Goal: Transaction & Acquisition: Purchase product/service

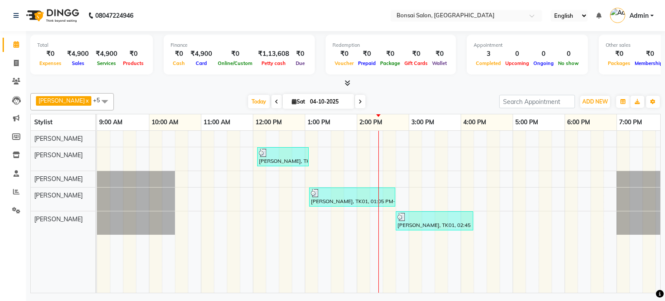
scroll to position [0, 8]
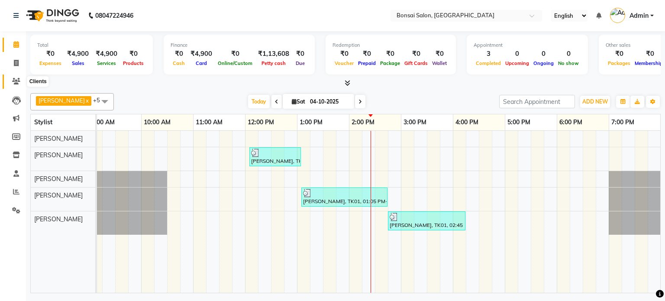
click at [16, 80] on icon at bounding box center [16, 81] width 8 height 6
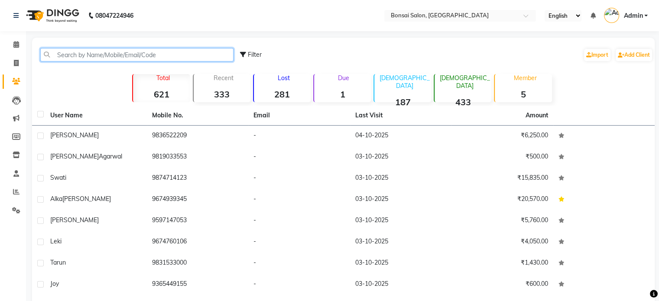
click at [78, 53] on input "text" at bounding box center [136, 54] width 193 height 13
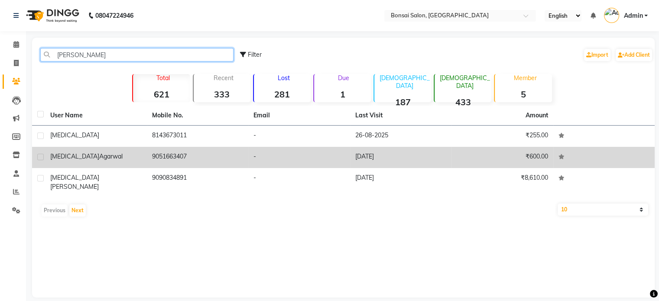
type input "[PERSON_NAME]"
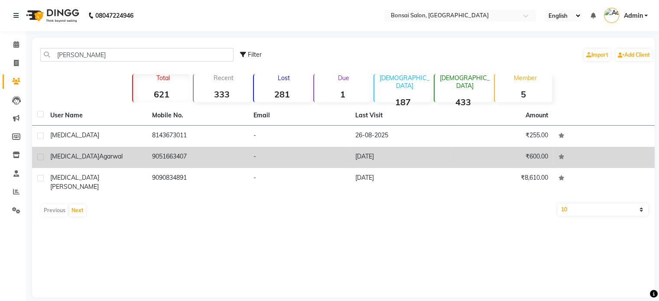
click at [127, 162] on td "[MEDICAL_DATA][PERSON_NAME]" at bounding box center [96, 157] width 102 height 21
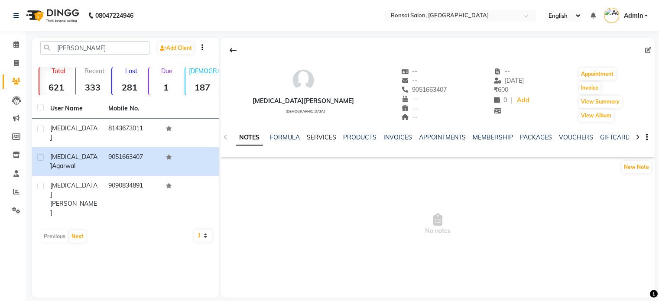
click at [322, 137] on link "SERVICES" at bounding box center [321, 137] width 29 height 8
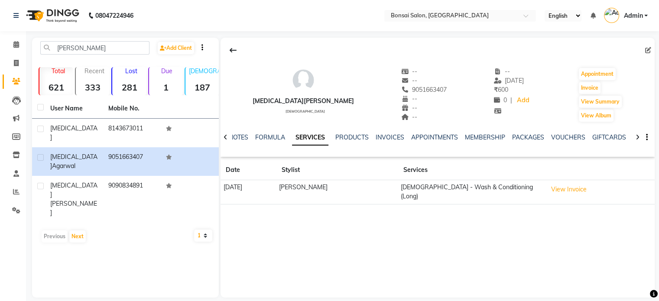
click at [235, 214] on div "[MEDICAL_DATA][PERSON_NAME] [DEMOGRAPHIC_DATA] -- -- 9051663407 -- -- -- -- [DA…" at bounding box center [437, 168] width 434 height 260
click at [323, 229] on div "[MEDICAL_DATA][PERSON_NAME] [DEMOGRAPHIC_DATA] -- -- 9051663407 -- -- -- -- [DA…" at bounding box center [437, 168] width 434 height 260
click at [334, 231] on div "[MEDICAL_DATA][PERSON_NAME] [DEMOGRAPHIC_DATA] -- -- 9051663407 -- -- -- -- [DA…" at bounding box center [437, 168] width 434 height 260
click at [285, 230] on div "[MEDICAL_DATA][PERSON_NAME] [DEMOGRAPHIC_DATA] -- -- 9051663407 -- -- -- -- [DA…" at bounding box center [437, 168] width 434 height 260
drag, startPoint x: 432, startPoint y: 217, endPoint x: 509, endPoint y: 175, distance: 87.8
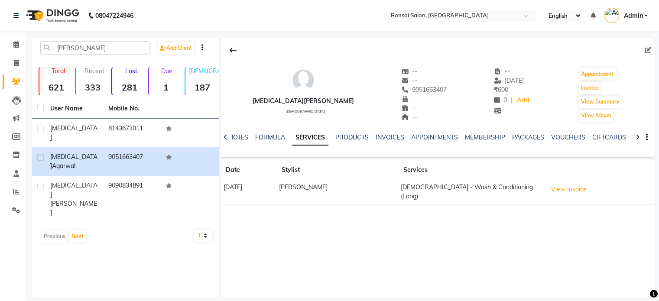
click at [432, 216] on div "[MEDICAL_DATA][PERSON_NAME] [DEMOGRAPHIC_DATA] -- -- 9051663407 -- -- -- -- [DA…" at bounding box center [437, 168] width 434 height 260
click at [102, 244] on div "[PERSON_NAME] Add Client Total 621 Recent 333 Lost 281 Due 1 [DEMOGRAPHIC_DATA]…" at bounding box center [125, 168] width 187 height 260
click at [527, 262] on div "[MEDICAL_DATA][PERSON_NAME] [DEMOGRAPHIC_DATA] -- -- 9051663407 -- -- -- -- [DA…" at bounding box center [437, 168] width 434 height 260
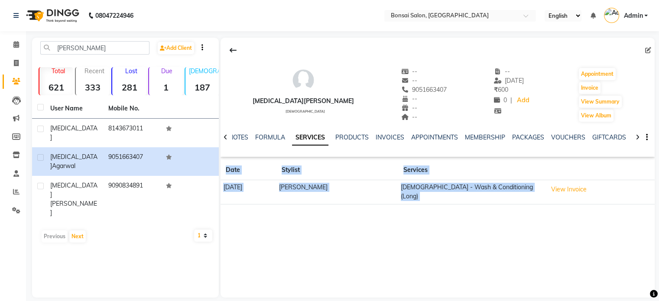
click at [526, 262] on div "[MEDICAL_DATA][PERSON_NAME] [DEMOGRAPHIC_DATA] -- -- 9051663407 -- -- -- -- [DA…" at bounding box center [437, 168] width 434 height 260
drag, startPoint x: 526, startPoint y: 262, endPoint x: 520, endPoint y: 262, distance: 6.6
click at [525, 262] on div "[MEDICAL_DATA][PERSON_NAME] [DEMOGRAPHIC_DATA] -- -- 9051663407 -- -- -- -- [DA…" at bounding box center [437, 168] width 434 height 260
click at [367, 237] on div "[MEDICAL_DATA][PERSON_NAME] [DEMOGRAPHIC_DATA] -- -- 9051663407 -- -- -- -- [DA…" at bounding box center [437, 168] width 434 height 260
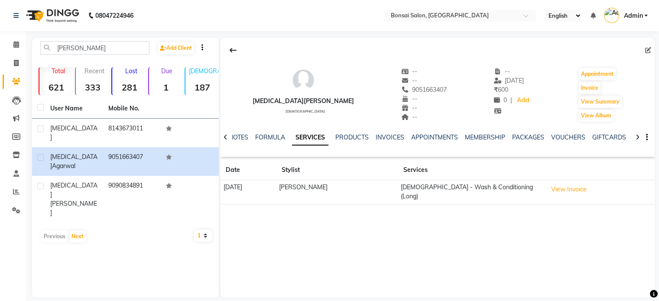
click at [330, 252] on div "[MEDICAL_DATA][PERSON_NAME] [DEMOGRAPHIC_DATA] -- -- 9051663407 -- -- -- -- [DA…" at bounding box center [437, 168] width 434 height 260
click at [346, 225] on div "[MEDICAL_DATA][PERSON_NAME] [DEMOGRAPHIC_DATA] -- -- 9051663407 -- -- -- -- [DA…" at bounding box center [437, 168] width 434 height 260
click at [580, 90] on button "Invoice" at bounding box center [590, 88] width 22 height 12
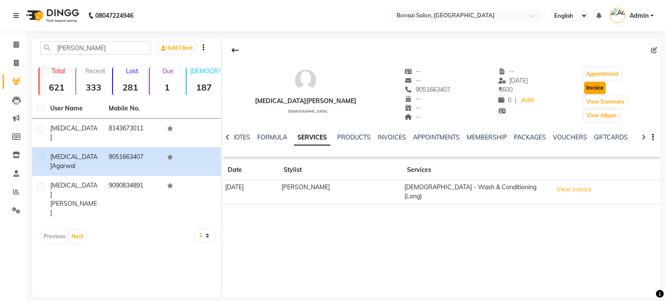
select select "6719"
select select "service"
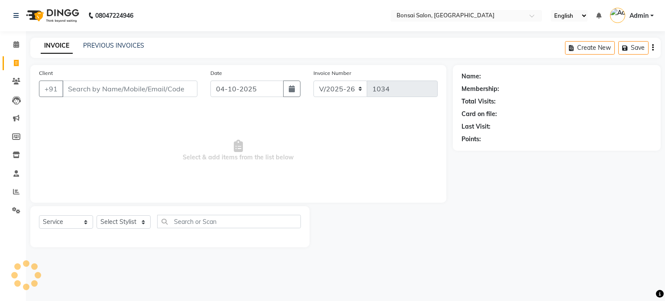
type input "9051663407"
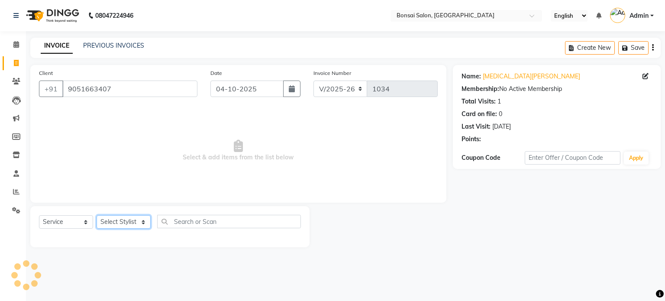
click at [106, 220] on select "Select Stylist [PERSON_NAME] [PERSON_NAME] [PERSON_NAME] [PERSON_NAME]" at bounding box center [124, 221] width 54 height 13
select select "61182"
click at [97, 216] on select "Select Stylist [PERSON_NAME] [PERSON_NAME] [PERSON_NAME] [PERSON_NAME]" at bounding box center [124, 221] width 54 height 13
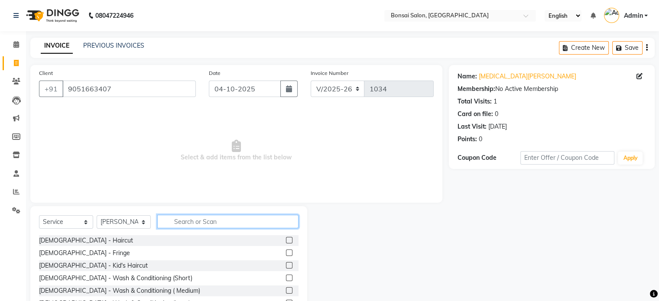
click at [202, 220] on input "text" at bounding box center [227, 221] width 141 height 13
click at [286, 240] on label at bounding box center [289, 240] width 6 height 6
click at [286, 240] on input "checkbox" at bounding box center [289, 241] width 6 height 6
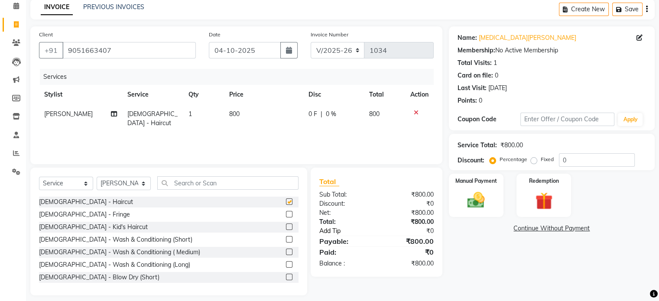
checkbox input "false"
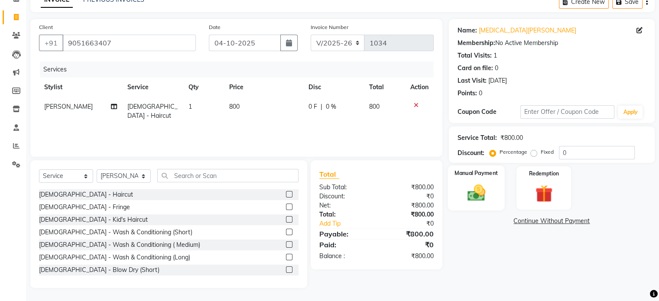
click at [475, 183] on img at bounding box center [475, 193] width 29 height 21
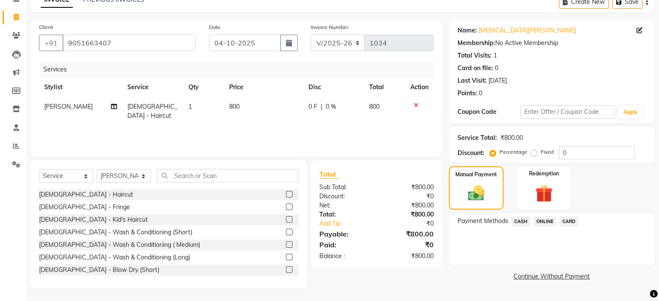
click at [515, 220] on span "CASH" at bounding box center [521, 222] width 19 height 10
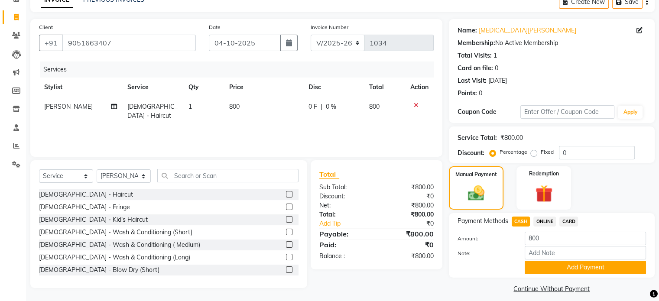
scroll to position [54, 0]
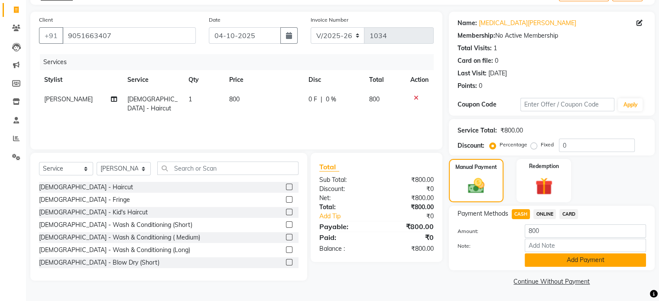
click at [568, 261] on button "Add Payment" at bounding box center [585, 259] width 121 height 13
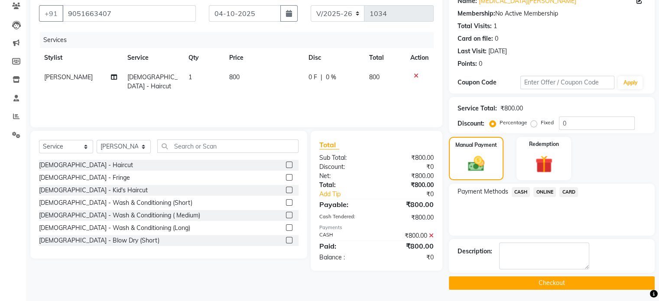
scroll to position [76, 0]
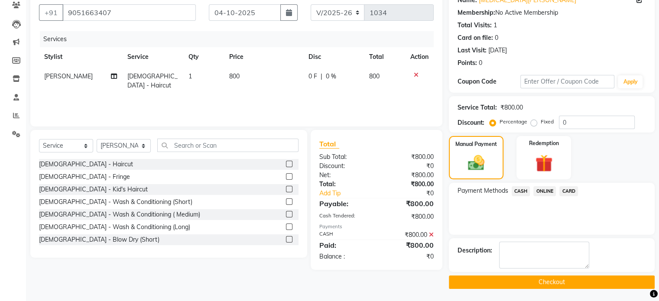
click at [544, 279] on button "Checkout" at bounding box center [552, 281] width 206 height 13
